Goal: Task Accomplishment & Management: Manage account settings

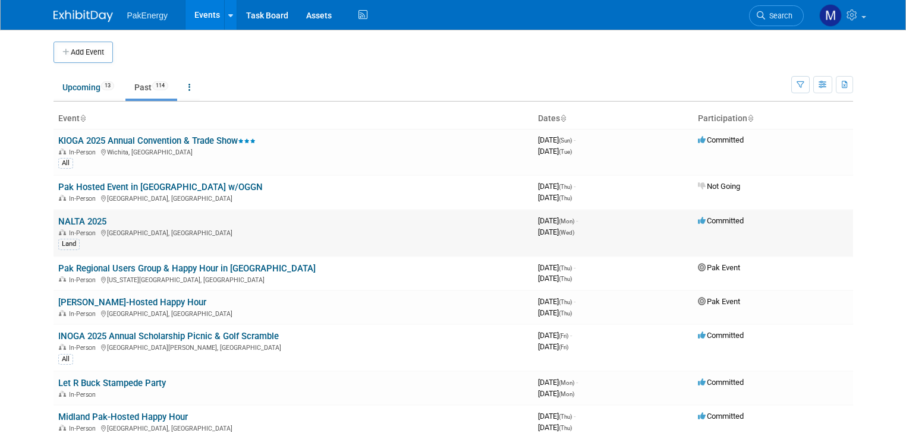
click at [72, 216] on link "NALTA 2025" at bounding box center [82, 221] width 48 height 11
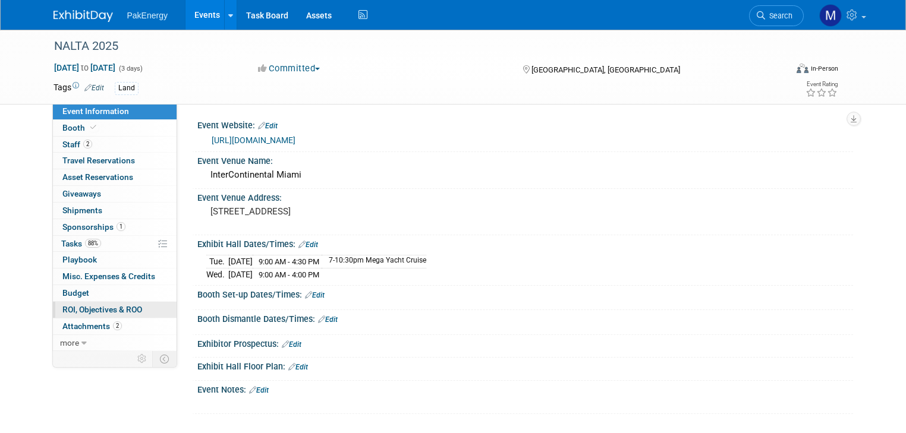
click at [81, 307] on span "ROI, Objectives & ROO 0" at bounding box center [102, 310] width 80 height 10
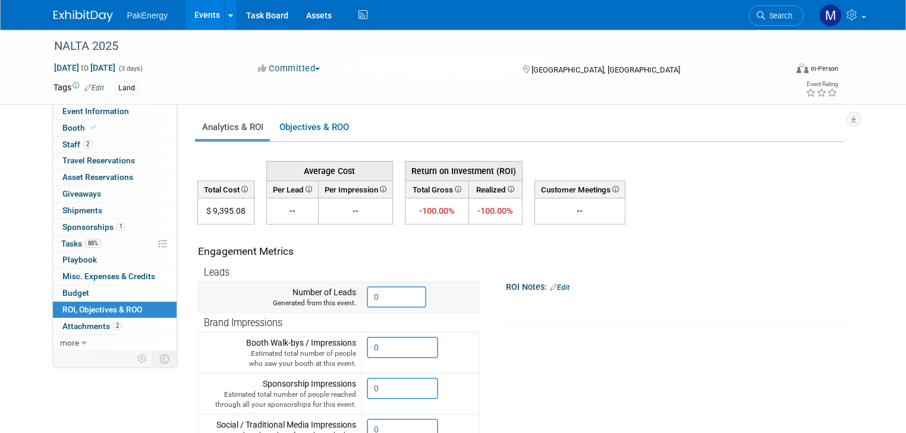
drag, startPoint x: 373, startPoint y: 294, endPoint x: 359, endPoint y: 289, distance: 14.9
click at [367, 289] on input "0" at bounding box center [396, 296] width 59 height 21
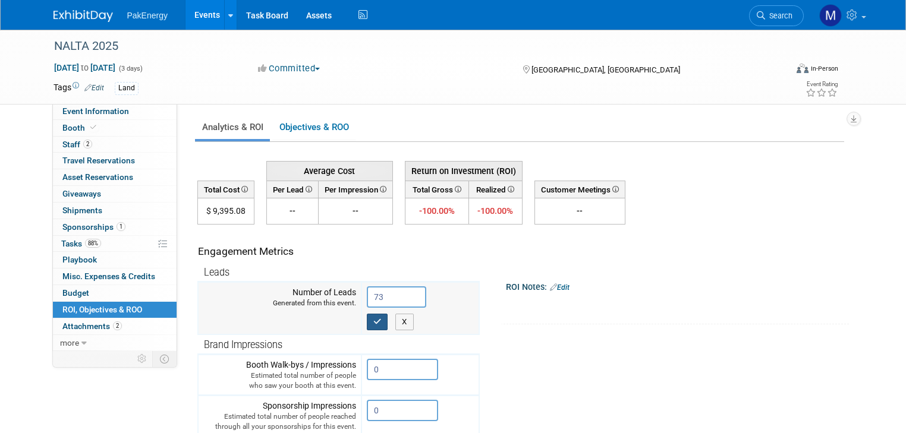
type input "73"
click at [373, 318] on icon "button" at bounding box center [377, 322] width 8 height 8
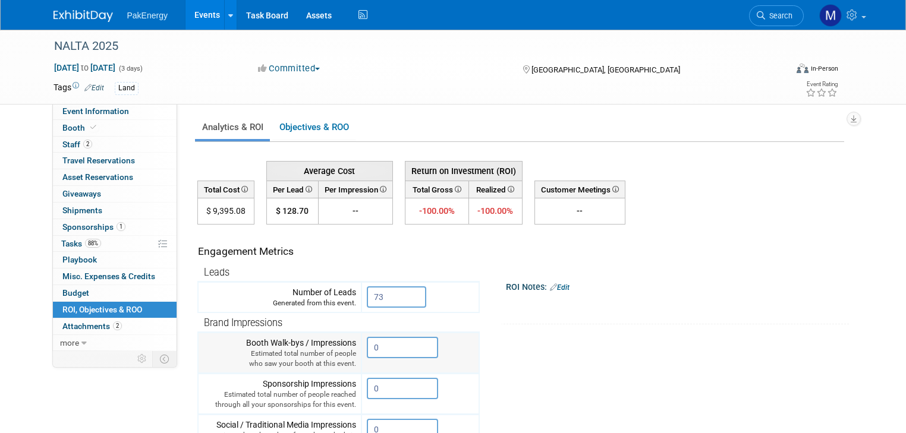
drag, startPoint x: 376, startPoint y: 345, endPoint x: 348, endPoint y: 337, distance: 28.6
click at [348, 337] on tr "Booth Walk-bys / Impressions Estimated total number of people who saw your boot…" at bounding box center [338, 353] width 281 height 41
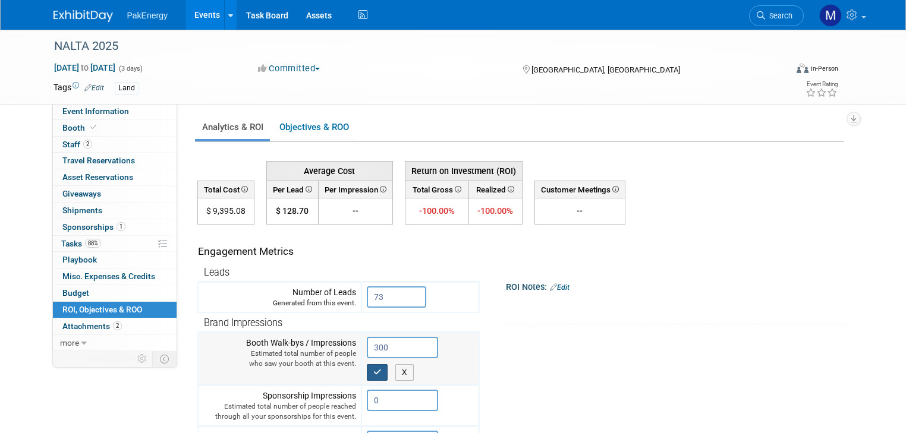
type input "300"
click at [373, 368] on icon "button" at bounding box center [377, 372] width 8 height 8
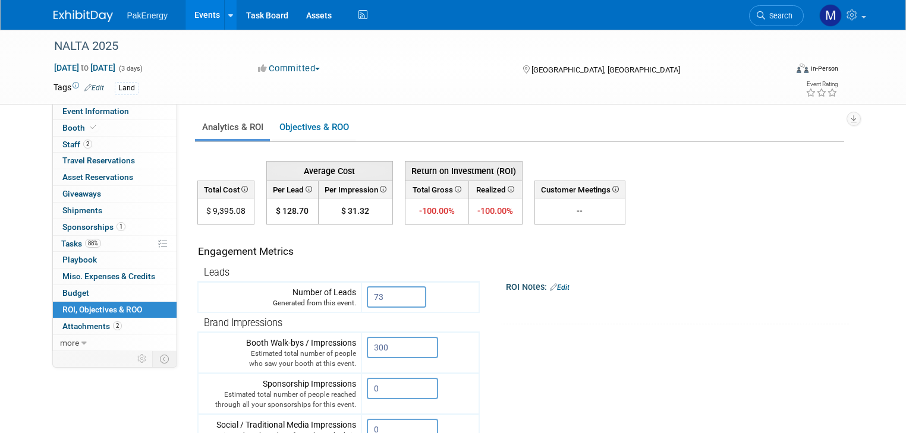
click at [465, 241] on td "Engagement Metrics" at bounding box center [338, 247] width 281 height 32
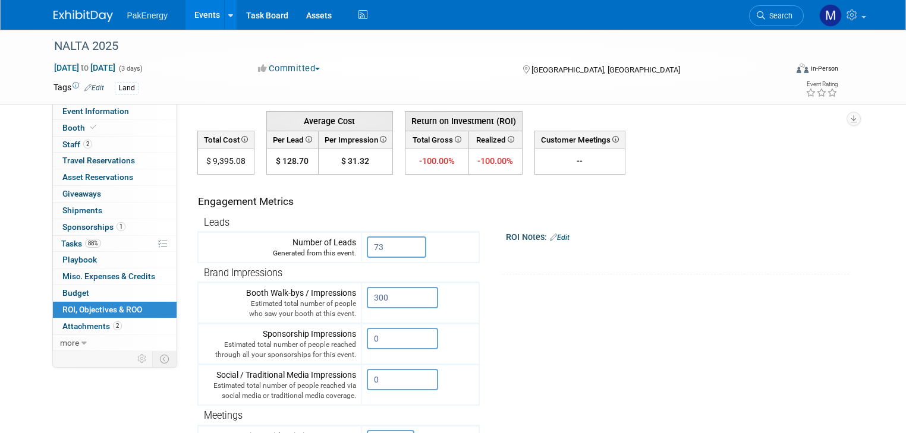
scroll to position [10, 0]
